Goal: Transaction & Acquisition: Purchase product/service

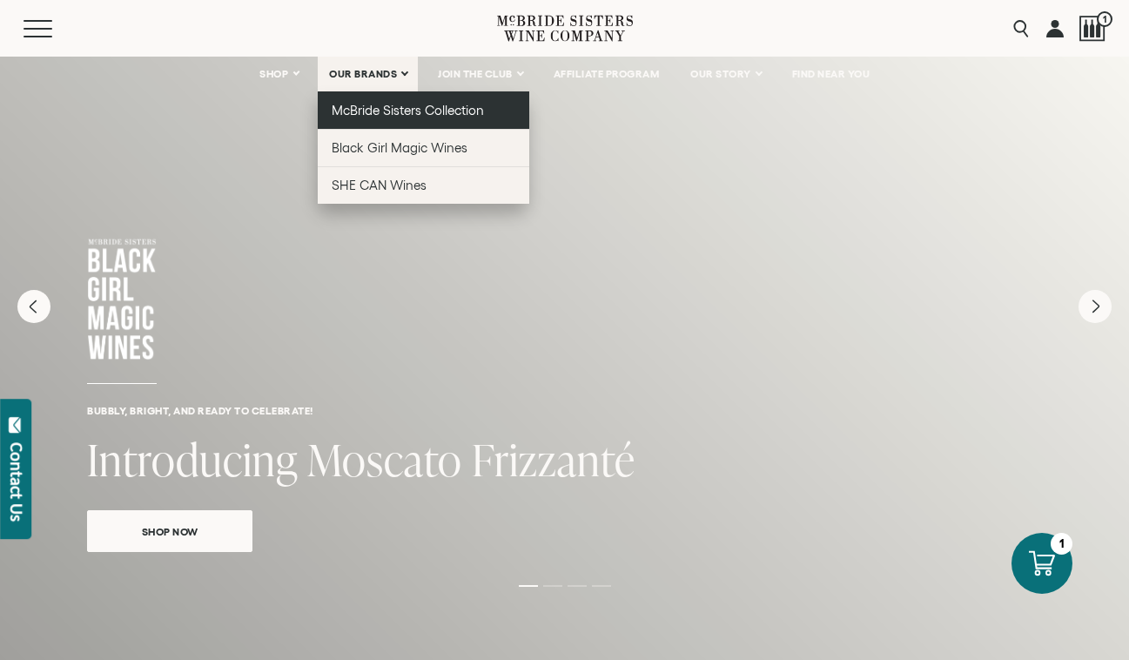
click at [388, 121] on link "McBride Sisters Collection" at bounding box center [424, 109] width 212 height 37
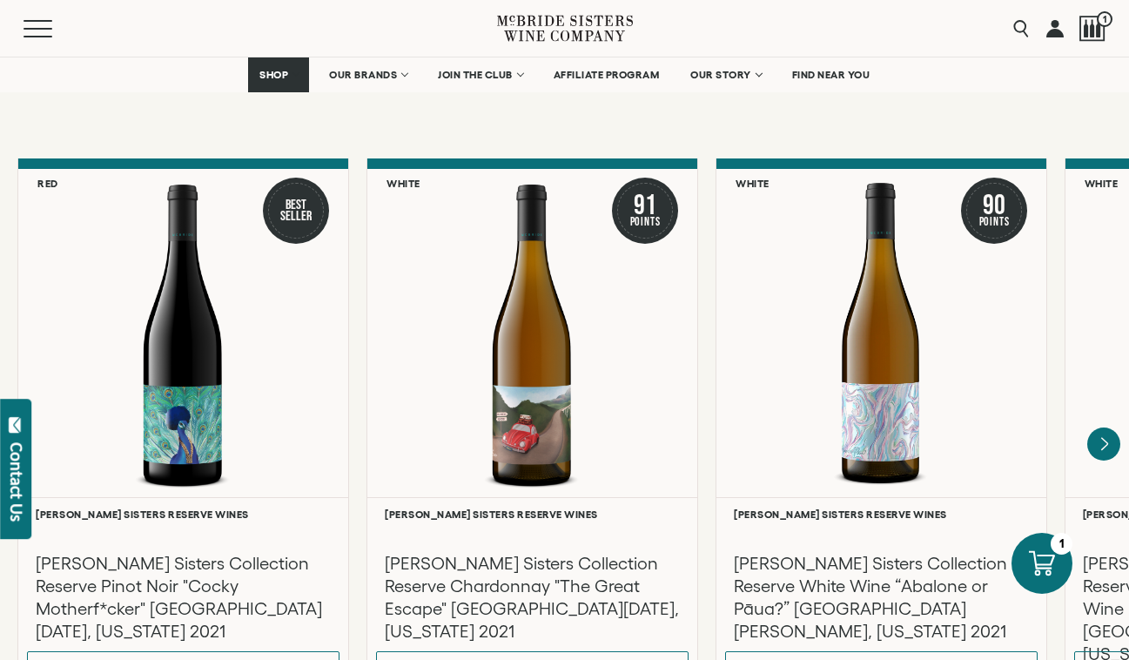
scroll to position [2946, 0]
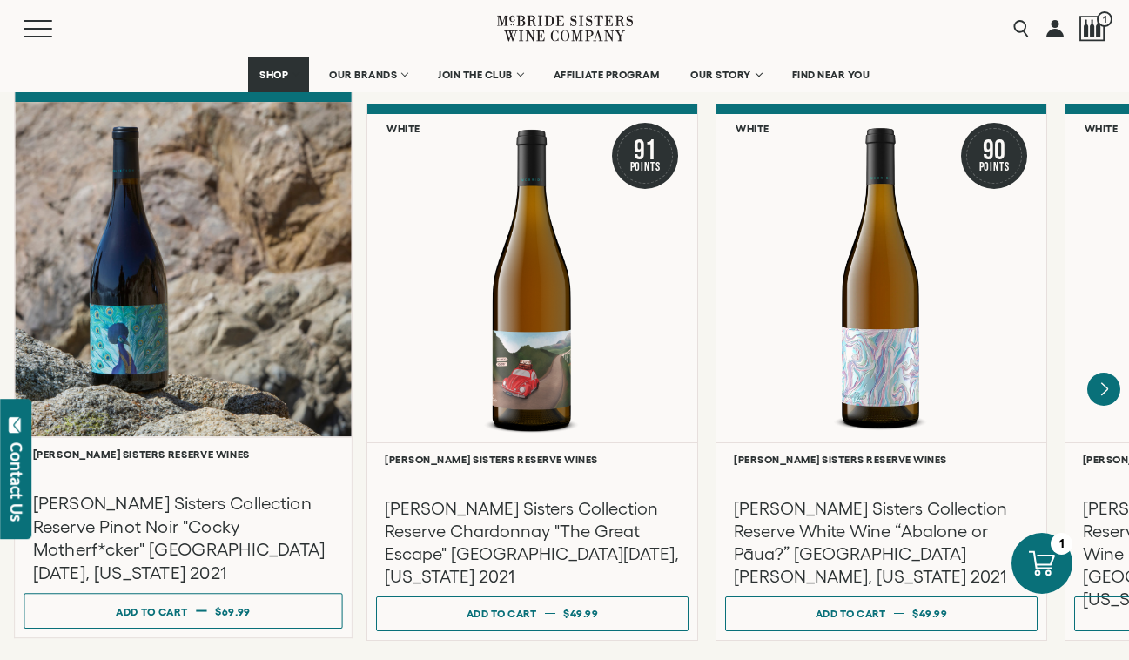
click at [284, 350] on div at bounding box center [183, 269] width 337 height 335
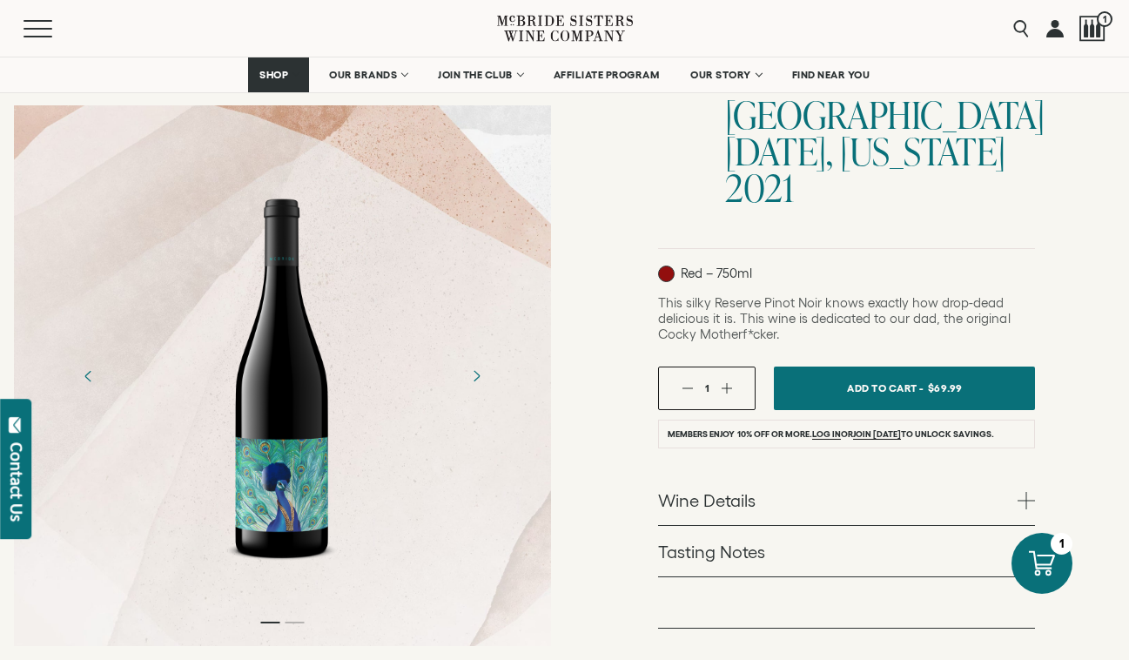
scroll to position [342, 0]
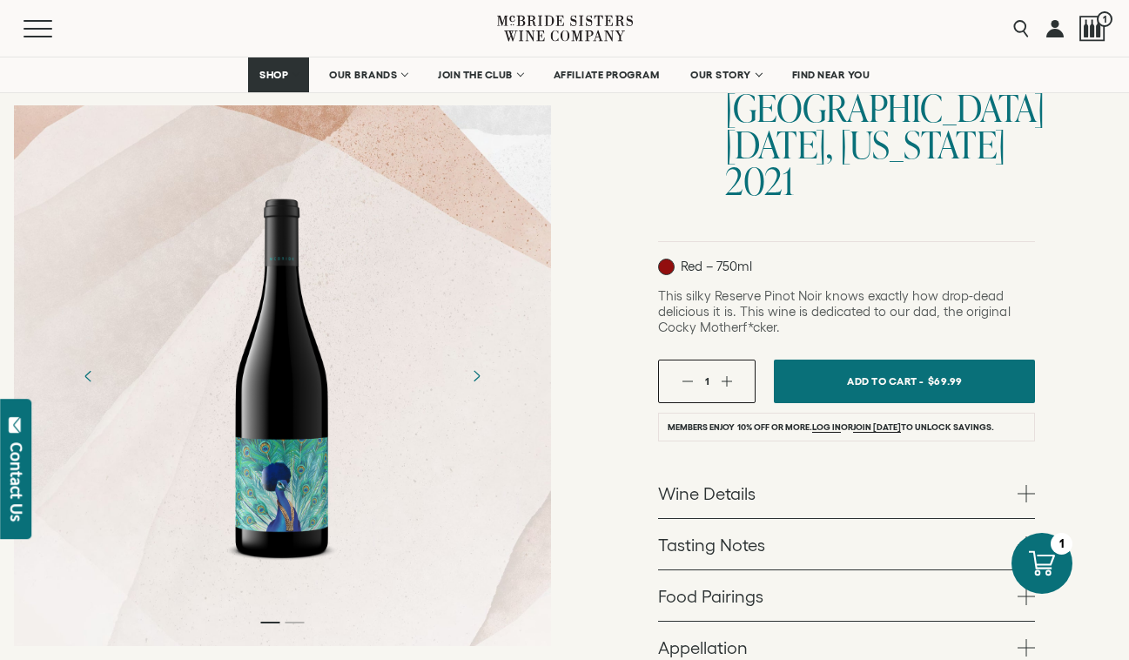
click at [611, 134] on div "[PERSON_NAME] Sisters Reserve Wines [PERSON_NAME] Sisters Collection Reserve Pi…" at bounding box center [847, 357] width 565 height 1112
click at [793, 37] on div "Menu Search 1" at bounding box center [564, 28] width 1129 height 57
